Goal: Task Accomplishment & Management: Use online tool/utility

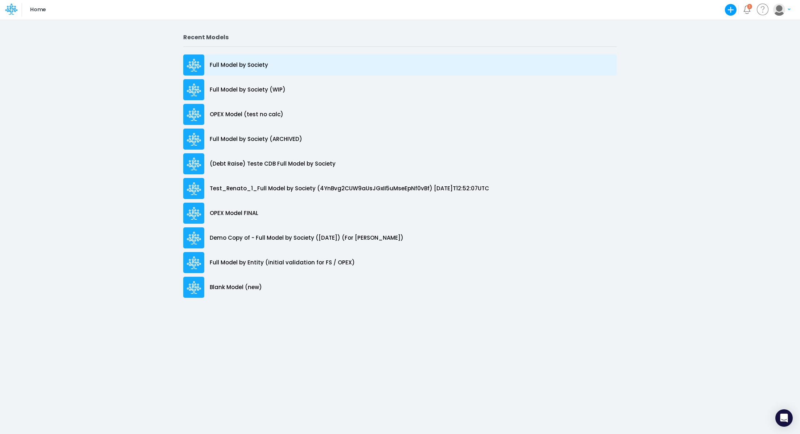
click at [228, 61] on p "Full Model by Society" at bounding box center [239, 65] width 58 height 8
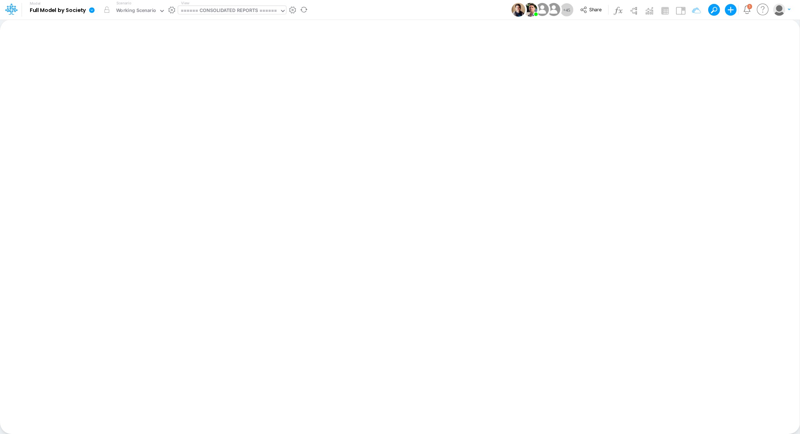
click at [242, 15] on div "====== CONSOLIDATED REPORTS ======" at bounding box center [229, 11] width 97 height 8
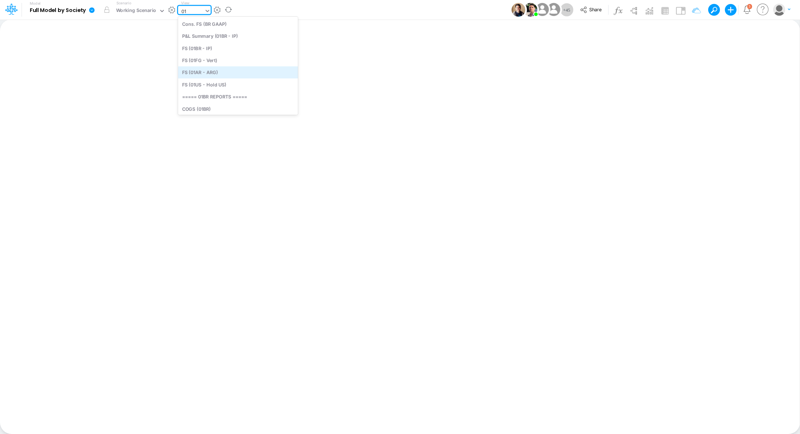
type input "0"
type input "bs"
click at [219, 37] on div "BS (USGAAP)" at bounding box center [227, 36] width 98 height 12
type input "BS (USGAAP) - Detailed"
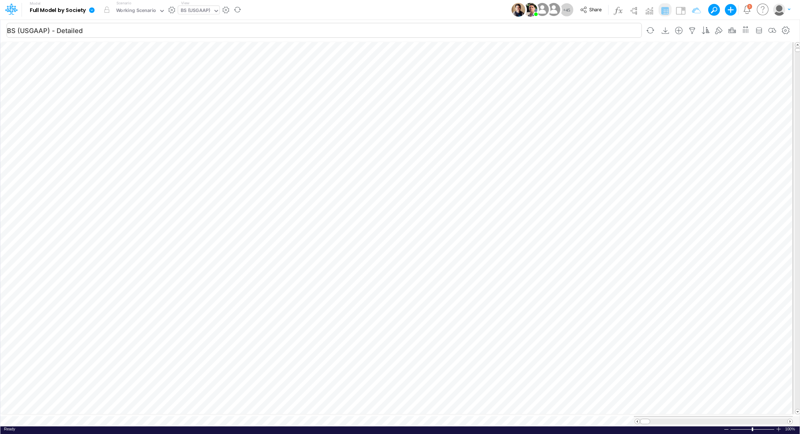
scroll to position [3, 1]
click at [787, 30] on icon "button" at bounding box center [786, 31] width 11 height 8
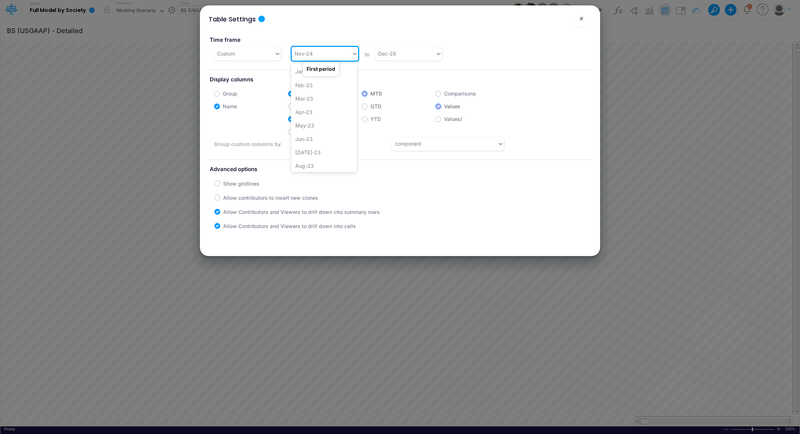
click at [350, 56] on div "Nov-24" at bounding box center [322, 54] width 60 height 12
click at [325, 84] on div "Dec-23" at bounding box center [324, 81] width 66 height 13
click at [584, 20] on button "×" at bounding box center [581, 18] width 17 height 17
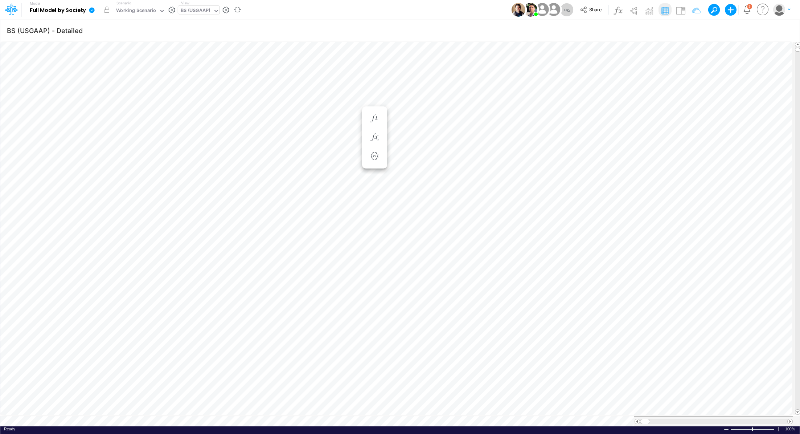
scroll to position [3, 1]
